Goal: Navigation & Orientation: Find specific page/section

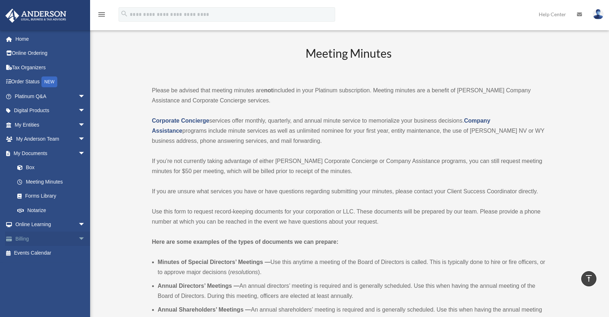
scroll to position [1041, 0]
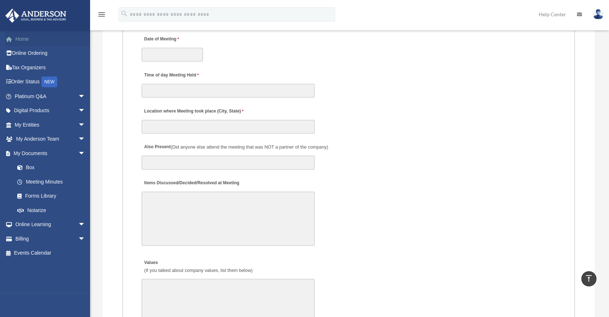
click at [29, 41] on link "Home" at bounding box center [50, 39] width 91 height 14
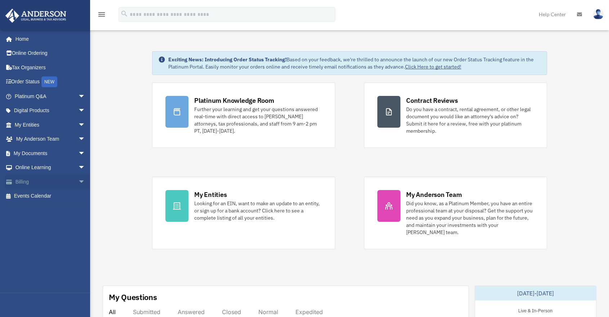
click at [78, 182] on span "arrow_drop_down" at bounding box center [85, 181] width 14 height 15
click at [48, 223] on link "Manage Payments" at bounding box center [53, 225] width 86 height 14
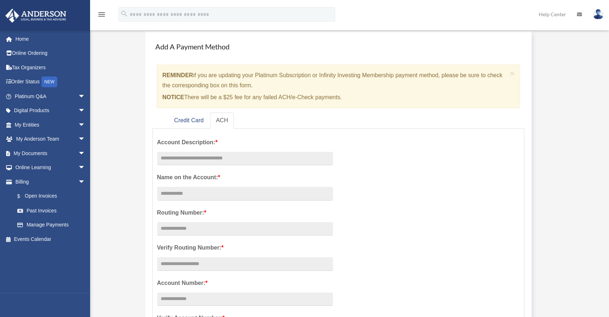
scroll to position [80, 0]
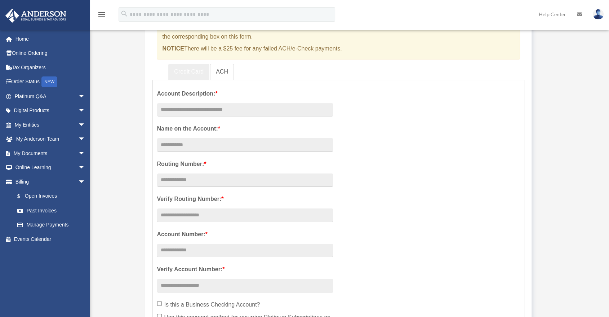
click at [185, 73] on link "Credit Card" at bounding box center [188, 72] width 41 height 16
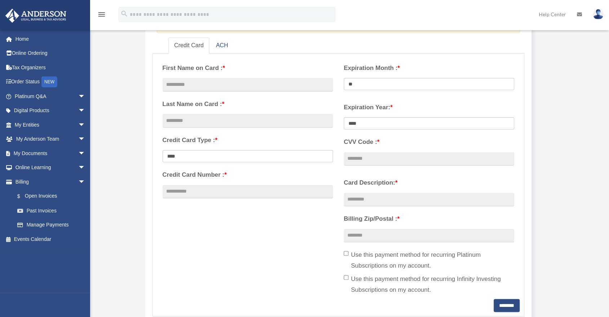
scroll to position [120, 0]
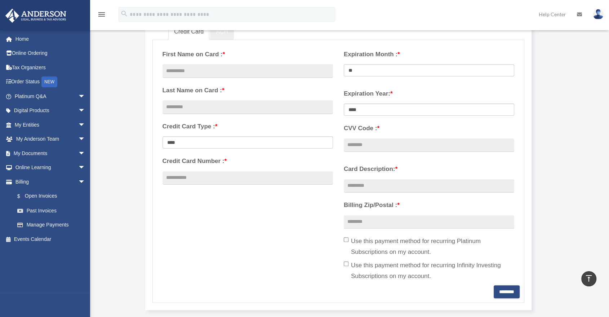
click at [220, 35] on link "ACH" at bounding box center [222, 32] width 24 height 16
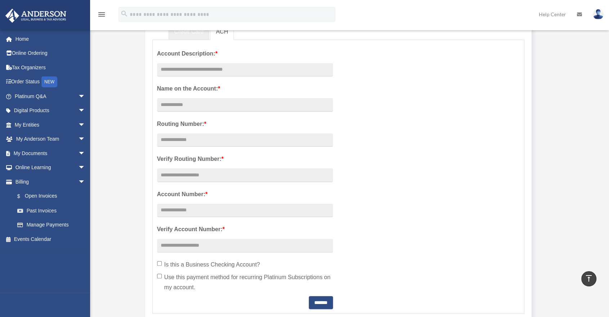
click at [193, 33] on link "Credit Card" at bounding box center [188, 32] width 41 height 16
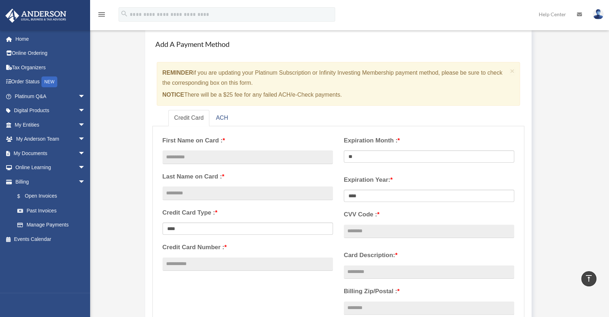
scroll to position [0, 0]
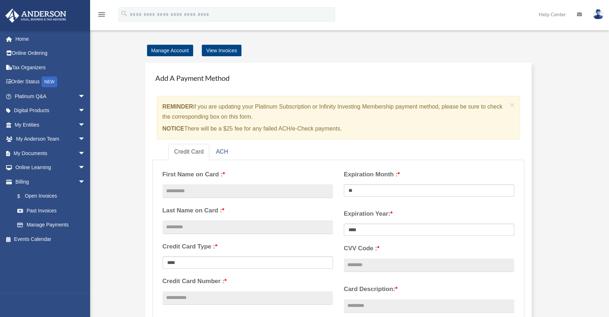
click at [44, 44] on link "Home" at bounding box center [50, 39] width 91 height 14
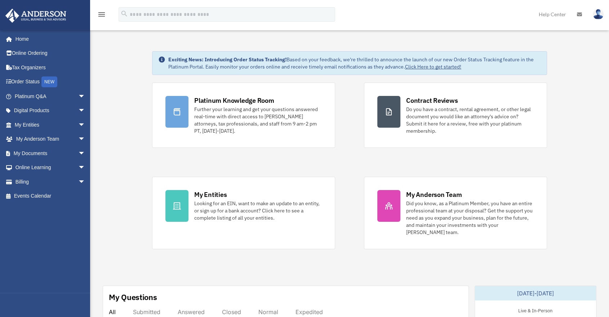
click at [288, 159] on div "Platinum Knowledge Room Further your learning and get your questions answered r…" at bounding box center [349, 166] width 395 height 167
click at [347, 164] on div "Platinum Knowledge Room Further your learning and get your questions answered r…" at bounding box center [349, 166] width 395 height 167
click at [78, 96] on span "arrow_drop_down" at bounding box center [85, 96] width 14 height 15
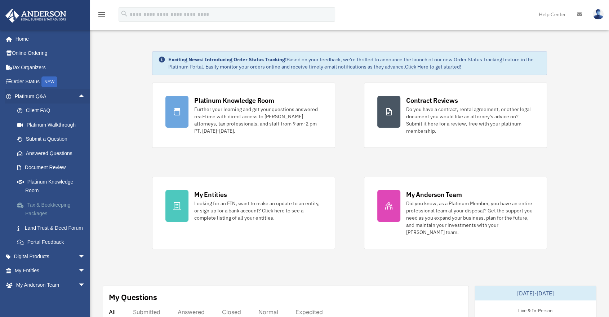
click at [46, 209] on link "Tax & Bookkeeping Packages" at bounding box center [53, 209] width 86 height 23
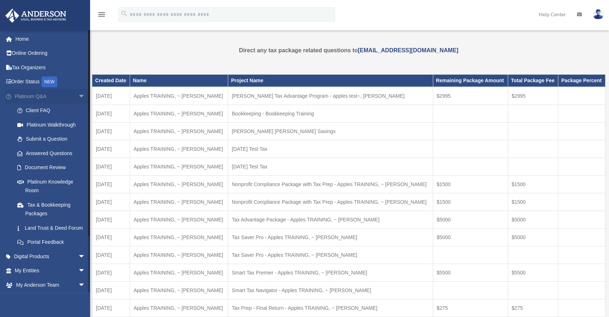
click at [78, 99] on span "arrow_drop_down" at bounding box center [85, 96] width 14 height 15
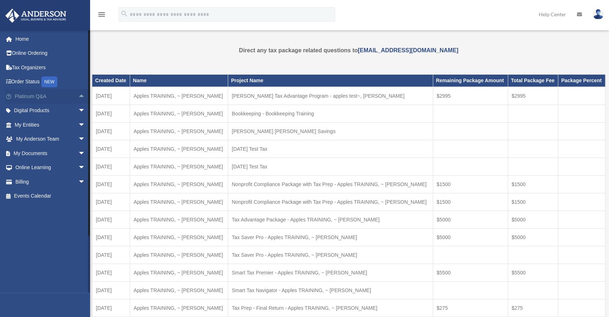
click at [78, 99] on span "arrow_drop_up" at bounding box center [85, 96] width 14 height 15
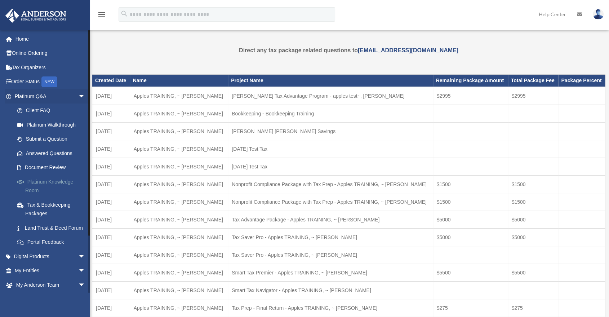
click at [37, 189] on link "Platinum Knowledge Room" at bounding box center [53, 185] width 86 height 23
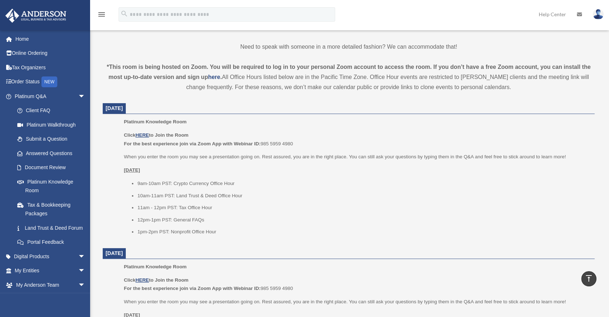
scroll to position [200, 0]
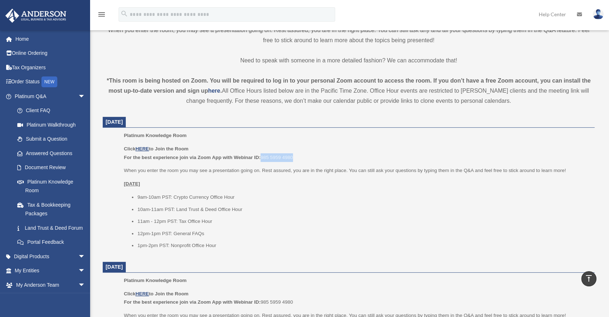
drag, startPoint x: 298, startPoint y: 156, endPoint x: 262, endPoint y: 158, distance: 36.1
click at [262, 158] on p "Click HERE to Join the Room For the best experience join via Zoom App with Webi…" at bounding box center [357, 153] width 466 height 17
click at [311, 145] on p "Click HERE to Join the Room For the best experience join via Zoom App with Webi…" at bounding box center [357, 153] width 466 height 17
click at [295, 158] on p "Click HERE to Join the Room For the best experience join via Zoom App with Webi…" at bounding box center [357, 153] width 466 height 17
drag, startPoint x: 294, startPoint y: 156, endPoint x: 262, endPoint y: 161, distance: 32.0
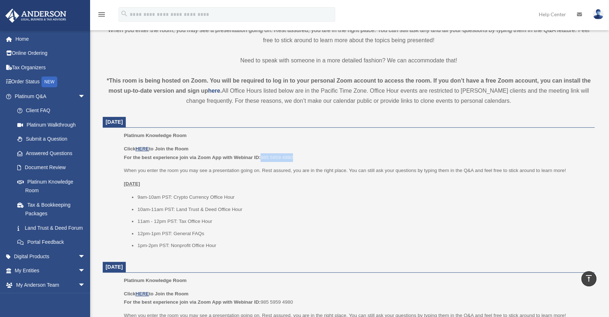
click at [262, 161] on p "Click HERE to Join the Room For the best experience join via Zoom App with Webi…" at bounding box center [357, 153] width 466 height 17
drag, startPoint x: 264, startPoint y: 155, endPoint x: 304, endPoint y: 141, distance: 42.3
click at [304, 141] on div "Platinum Knowledge Room Click HERE to Join the Room For the best experience joi…" at bounding box center [357, 192] width 466 height 123
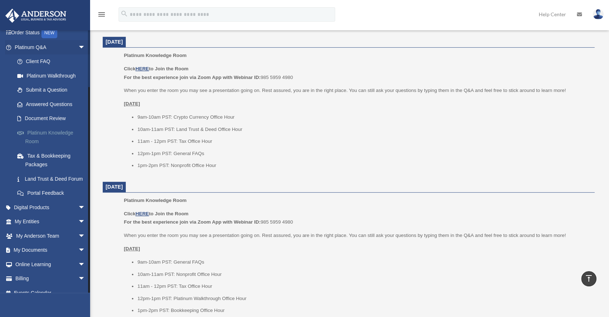
scroll to position [66, 0]
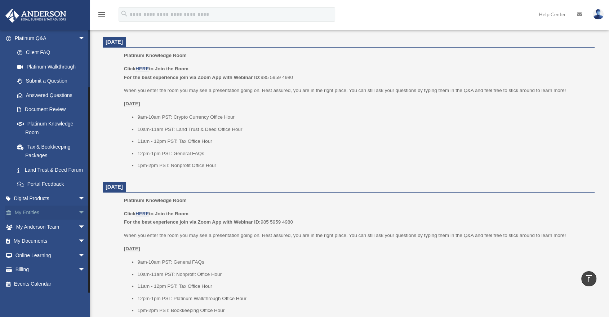
click at [78, 213] on span "arrow_drop_down" at bounding box center [85, 212] width 14 height 15
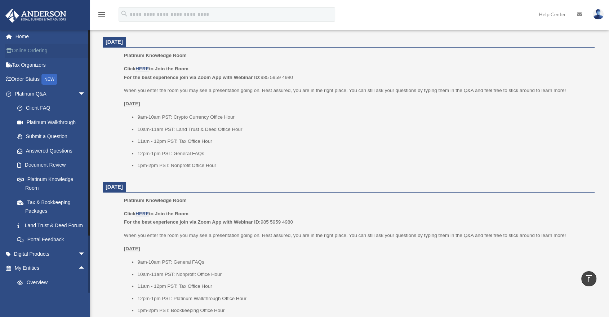
scroll to position [0, 0]
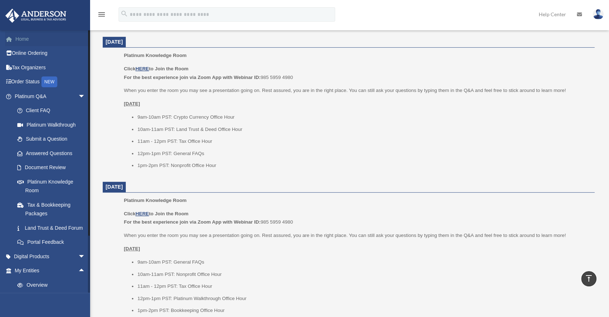
click at [35, 43] on link "Home" at bounding box center [50, 39] width 91 height 14
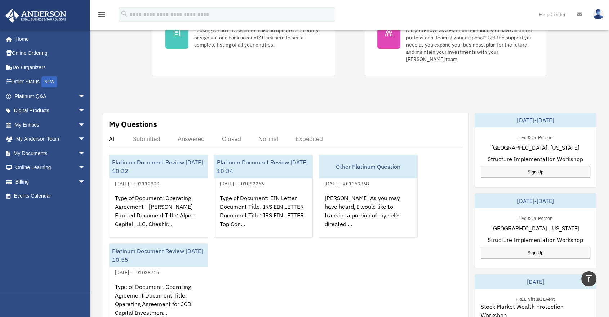
scroll to position [160, 0]
